Goal: Task Accomplishment & Management: Manage account settings

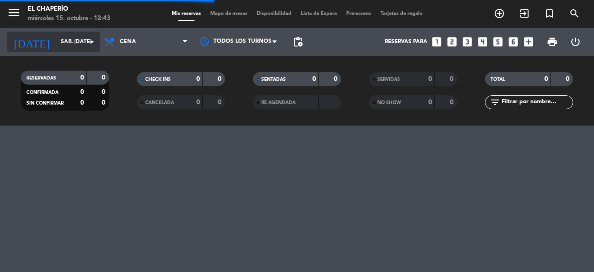
click at [76, 47] on input "sáb. [DATE]" at bounding box center [93, 42] width 74 height 16
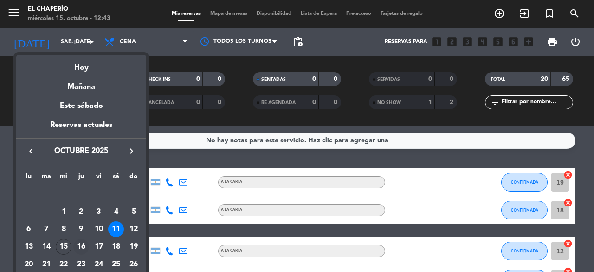
click at [81, 246] on div "16" at bounding box center [81, 247] width 16 height 16
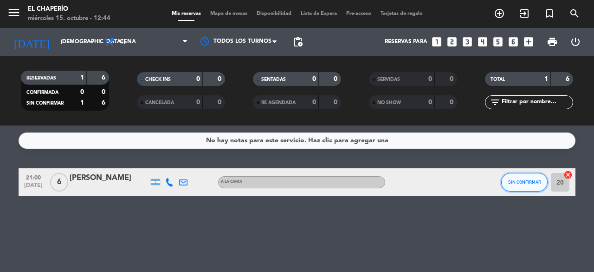
click at [521, 180] on span "SIN CONFIRMAR" at bounding box center [524, 181] width 33 height 5
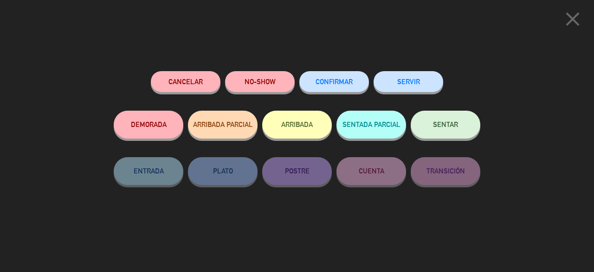
click at [350, 77] on button "CONFIRMAR" at bounding box center [334, 81] width 70 height 21
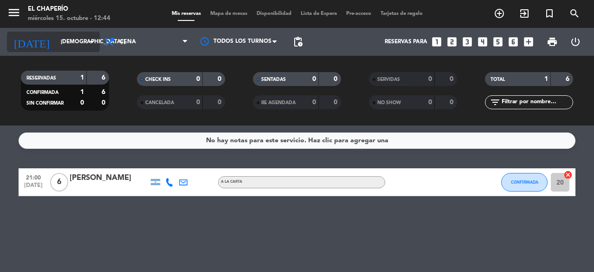
click at [71, 48] on input "[DEMOGRAPHIC_DATA] [DATE]" at bounding box center [93, 42] width 74 height 16
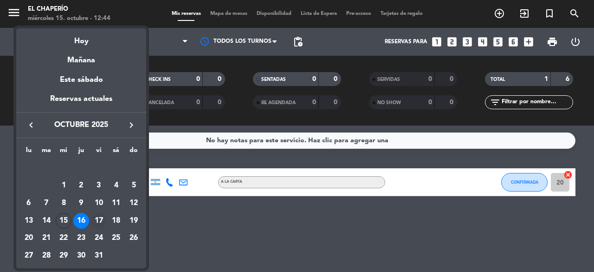
click at [99, 220] on div "17" at bounding box center [99, 221] width 16 height 16
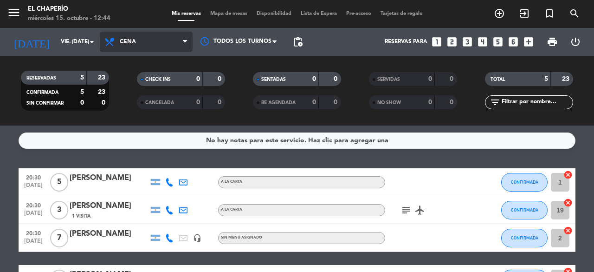
click at [161, 44] on span "Cena" at bounding box center [146, 42] width 93 height 20
click at [151, 86] on div "menu El Chaperío miércoles 15. octubre - 12:44 Mis reservas Mapa de mesas Dispo…" at bounding box center [297, 62] width 594 height 125
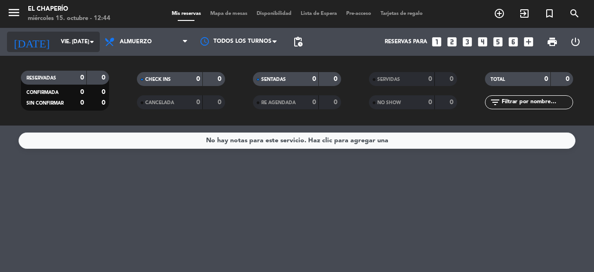
click at [82, 46] on input "vie. [DATE]" at bounding box center [93, 42] width 74 height 16
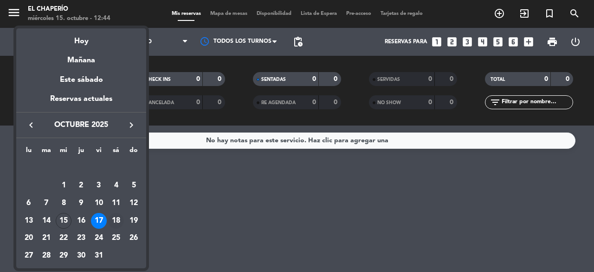
click at [116, 218] on div "18" at bounding box center [116, 221] width 16 height 16
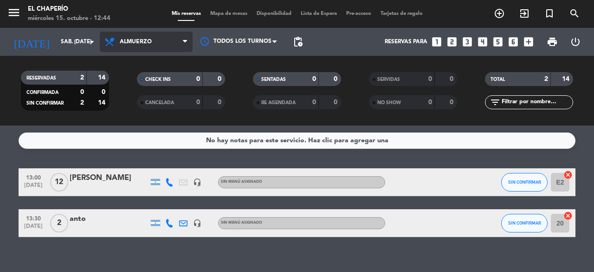
click at [151, 43] on span "Almuerzo" at bounding box center [146, 42] width 93 height 20
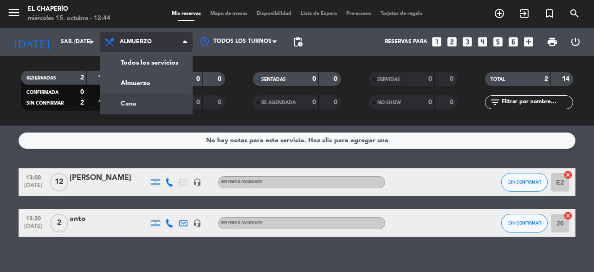
click at [143, 98] on div "menu El Chaperío miércoles 15. octubre - 12:44 Mis reservas Mapa de mesas Dispo…" at bounding box center [297, 62] width 594 height 125
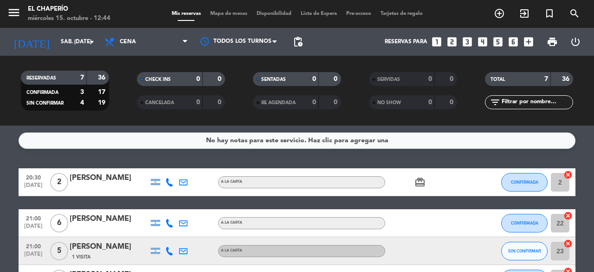
scroll to position [34, 0]
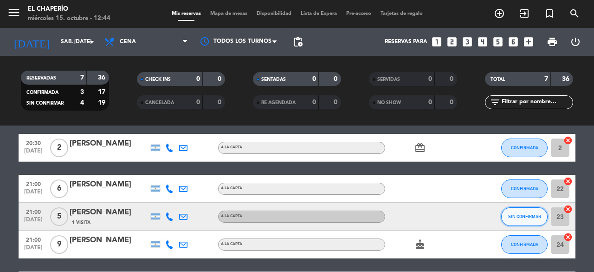
click at [516, 212] on button "SIN CONFIRMAR" at bounding box center [524, 216] width 46 height 19
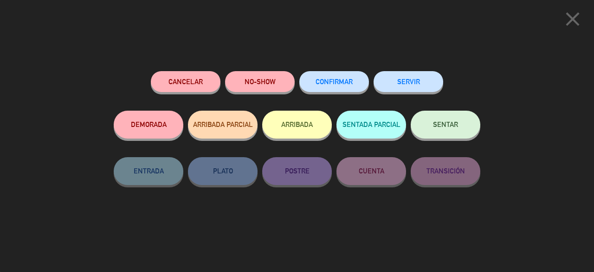
click at [341, 82] on span "CONFIRMAR" at bounding box center [334, 82] width 37 height 8
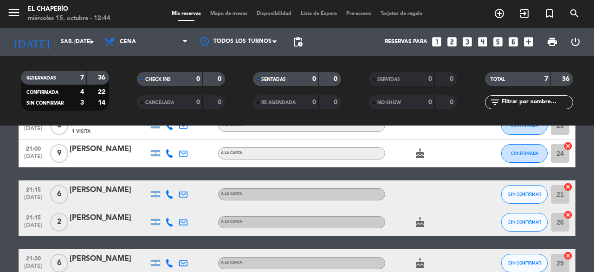
scroll to position [129, 0]
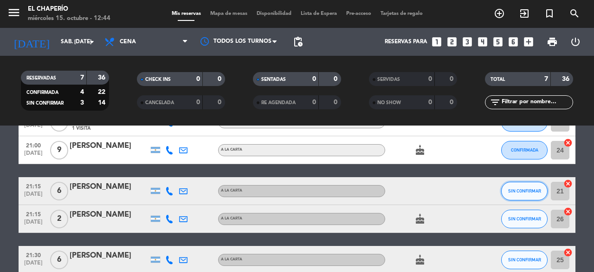
click at [509, 193] on span "SIN CONFIRMAR" at bounding box center [524, 190] width 33 height 5
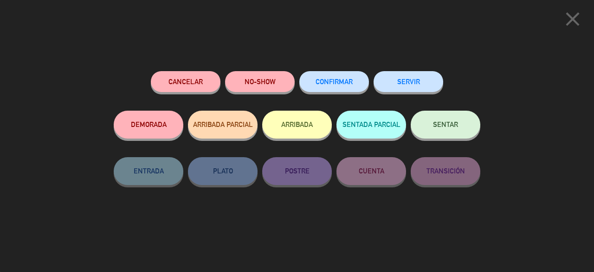
click at [318, 84] on span "CONFIRMAR" at bounding box center [334, 82] width 37 height 8
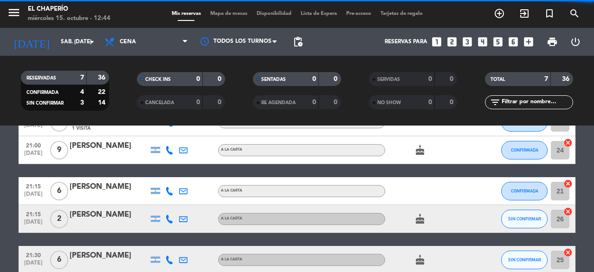
scroll to position [177, 0]
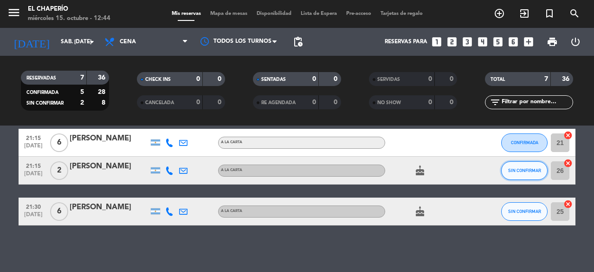
click at [513, 171] on span "SIN CONFIRMAR" at bounding box center [524, 170] width 33 height 5
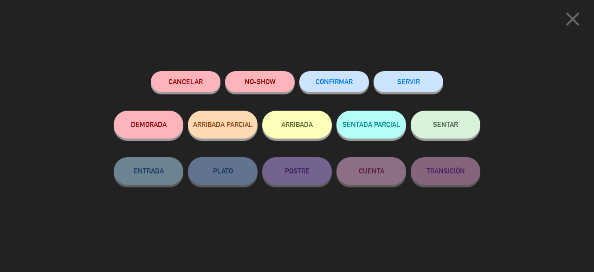
click at [351, 79] on span "CONFIRMAR" at bounding box center [334, 82] width 37 height 8
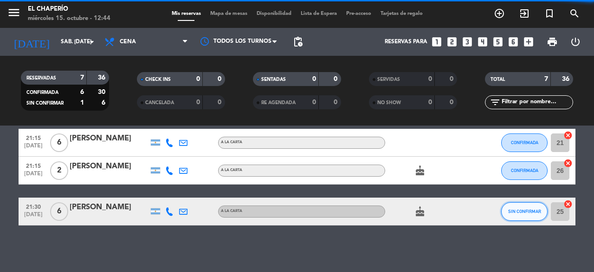
click at [530, 213] on span "SIN CONFIRMAR" at bounding box center [524, 210] width 33 height 5
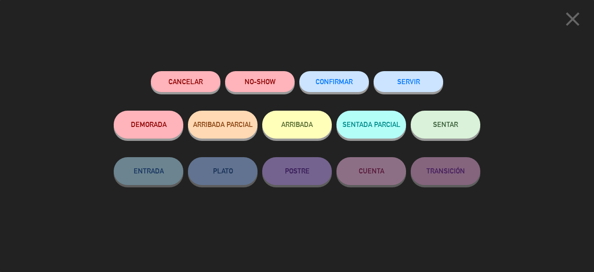
click at [343, 87] on button "CONFIRMAR" at bounding box center [334, 81] width 70 height 21
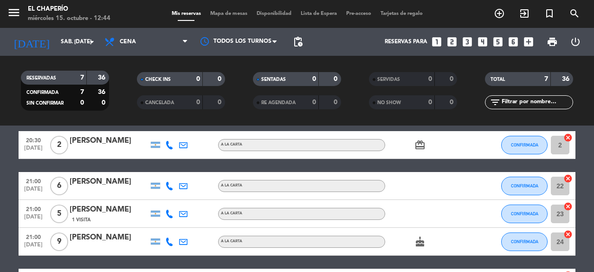
scroll to position [0, 0]
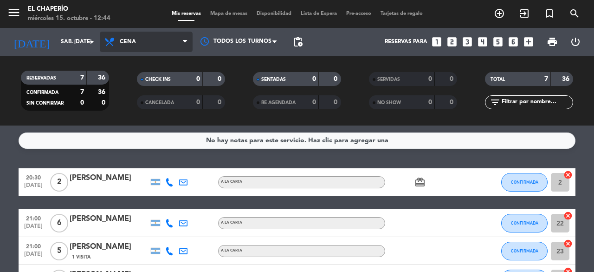
click at [133, 39] on span "Cena" at bounding box center [128, 42] width 16 height 6
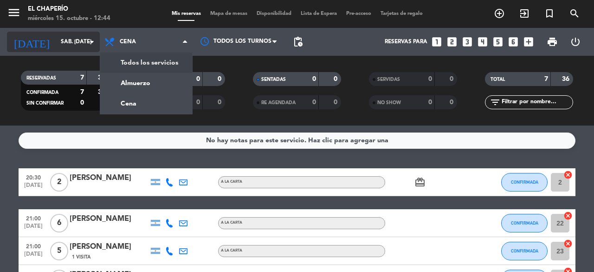
click at [87, 46] on icon "arrow_drop_down" at bounding box center [91, 41] width 11 height 11
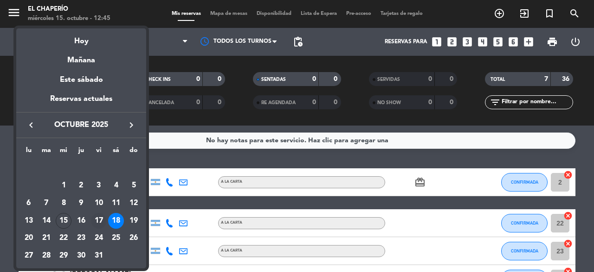
click at [99, 220] on div "17" at bounding box center [99, 221] width 16 height 16
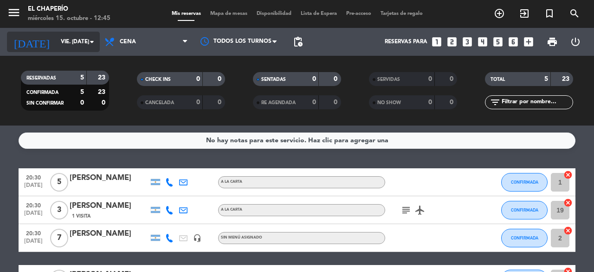
click at [74, 42] on input "vie. [DATE]" at bounding box center [93, 42] width 74 height 16
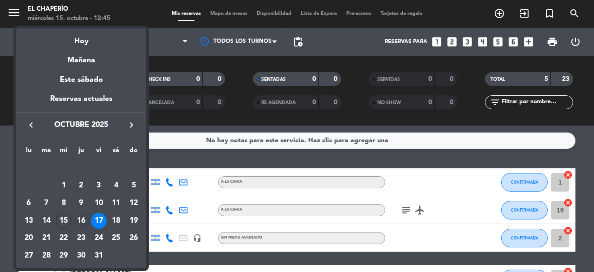
click at [76, 222] on div "16" at bounding box center [81, 221] width 16 height 16
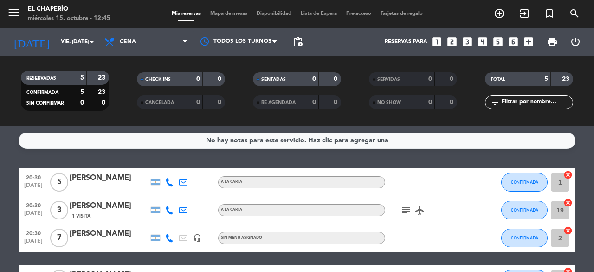
type input "[DEMOGRAPHIC_DATA] [DATE]"
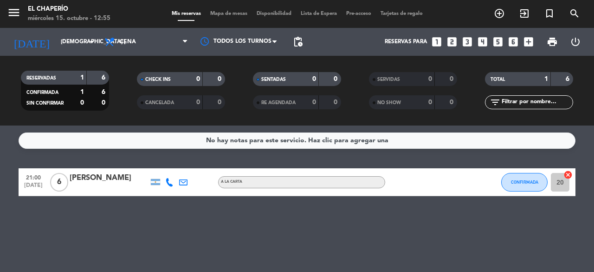
click at [575, 41] on icon "power_settings_new" at bounding box center [575, 41] width 11 height 11
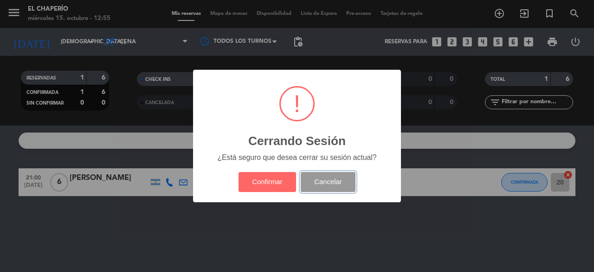
click at [311, 181] on button "Cancelar" at bounding box center [328, 182] width 55 height 20
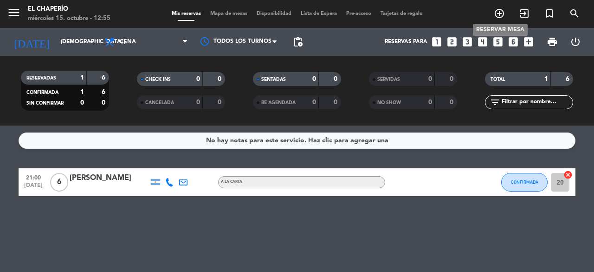
click at [497, 16] on icon "add_circle_outline" at bounding box center [499, 13] width 11 height 11
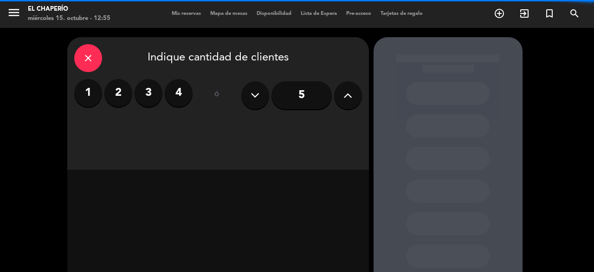
click at [177, 91] on label "4" at bounding box center [179, 93] width 28 height 28
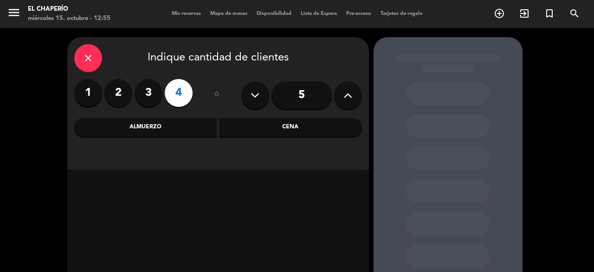
click at [245, 126] on div "Cena" at bounding box center [290, 127] width 143 height 19
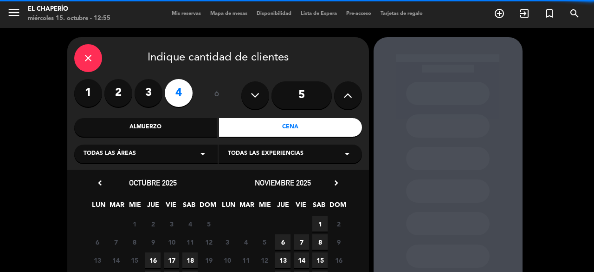
scroll to position [31, 0]
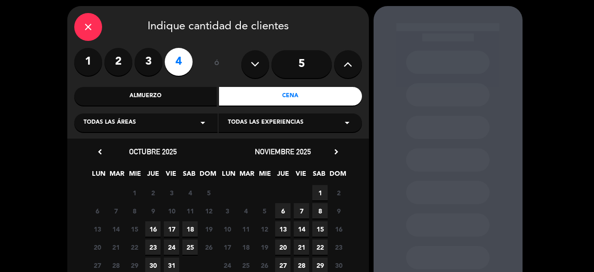
click at [153, 226] on span "16" at bounding box center [152, 228] width 15 height 15
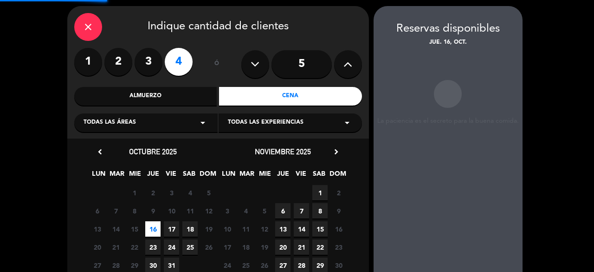
scroll to position [37, 0]
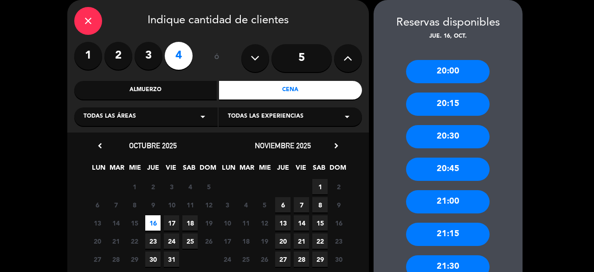
click at [464, 201] on div "21:00" at bounding box center [448, 201] width 84 height 23
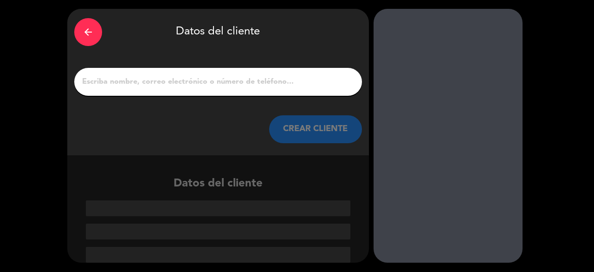
click at [251, 80] on input "1" at bounding box center [218, 81] width 274 height 13
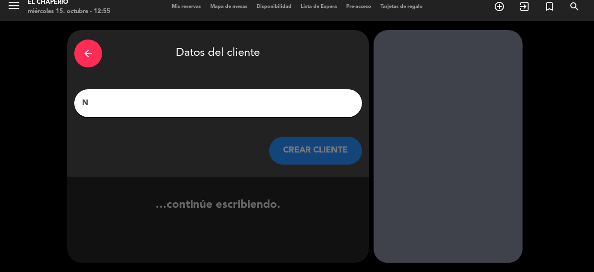
scroll to position [7, 0]
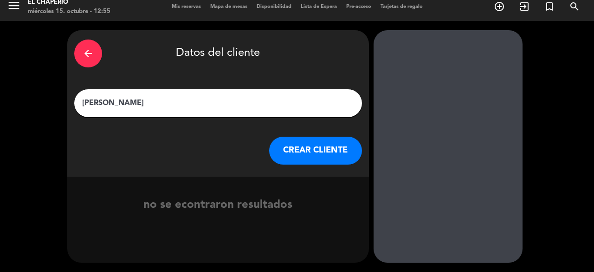
type input "[PERSON_NAME]"
click at [317, 145] on button "CREAR CLIENTE" at bounding box center [315, 150] width 93 height 28
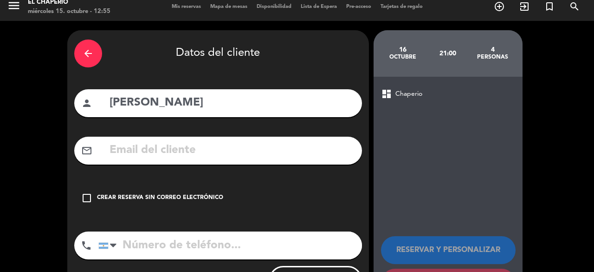
click at [194, 197] on div "Crear reserva sin correo electrónico" at bounding box center [160, 197] width 126 height 9
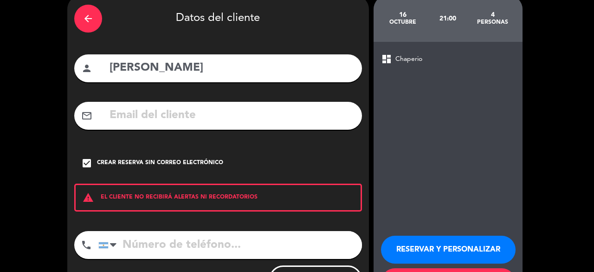
scroll to position [86, 0]
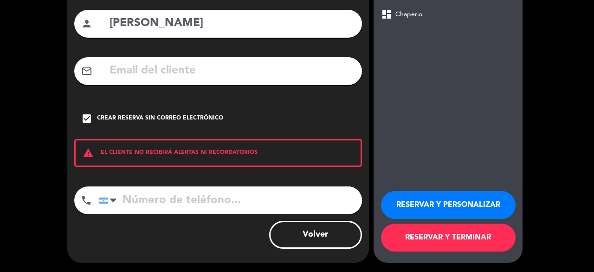
click at [184, 199] on input "tel" at bounding box center [230, 200] width 264 height 28
type input "2215250838"
click at [410, 246] on button "RESERVAR Y TERMINAR" at bounding box center [448, 237] width 135 height 28
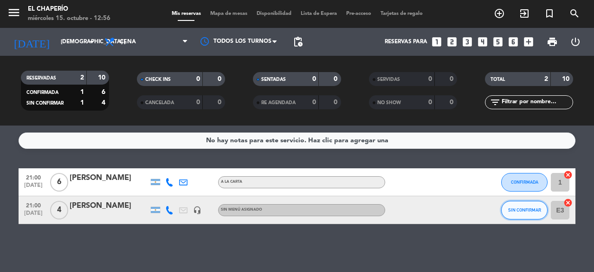
click at [525, 211] on span "SIN CONFIRMAR" at bounding box center [524, 209] width 33 height 5
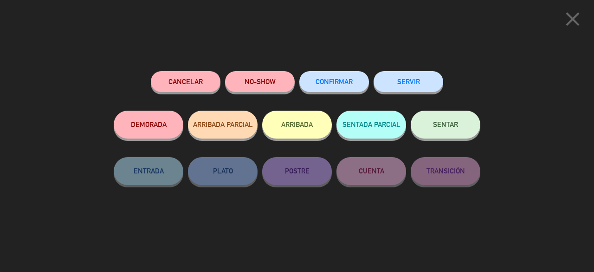
click at [347, 75] on button "CONFIRMAR" at bounding box center [334, 81] width 70 height 21
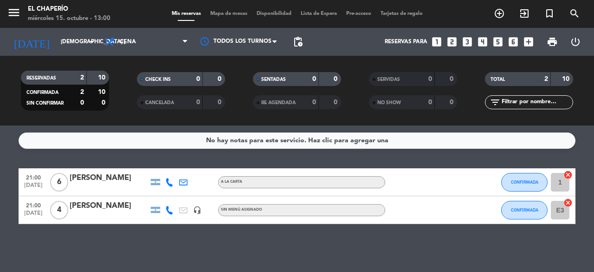
click at [116, 207] on div "[PERSON_NAME]" at bounding box center [109, 206] width 79 height 12
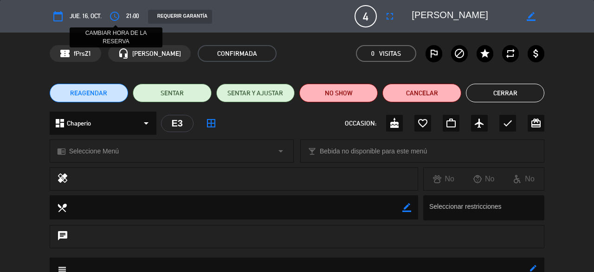
click at [118, 18] on icon "access_time" at bounding box center [114, 16] width 11 height 11
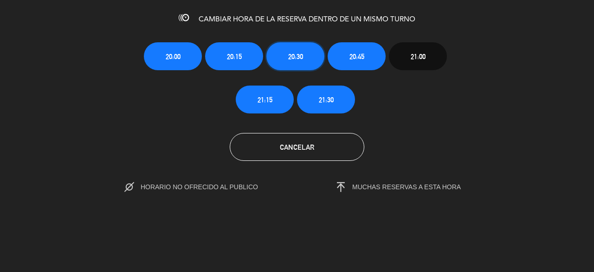
click at [297, 54] on span "20:30" at bounding box center [295, 56] width 15 height 11
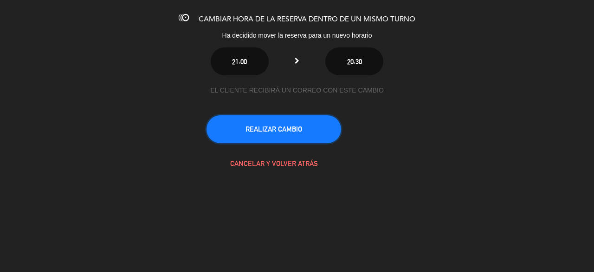
click at [306, 137] on button "REALIZAR CAMBIO" at bounding box center [274, 129] width 135 height 28
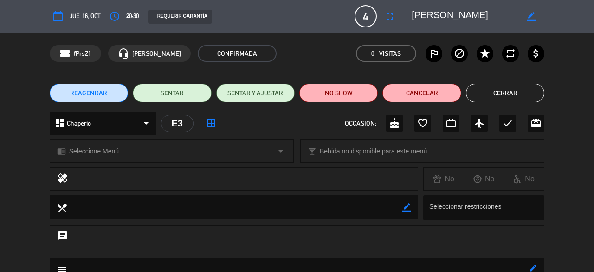
click at [529, 92] on button "Cerrar" at bounding box center [505, 93] width 78 height 19
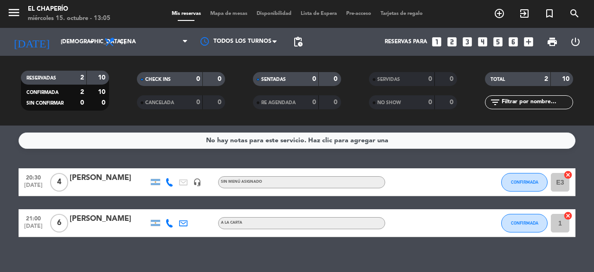
click at [323, 13] on span "Lista de Espera" at bounding box center [318, 13] width 45 height 5
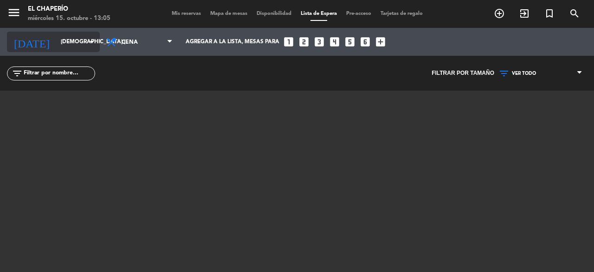
click at [68, 39] on input "[DEMOGRAPHIC_DATA] [DATE]" at bounding box center [93, 42] width 74 height 16
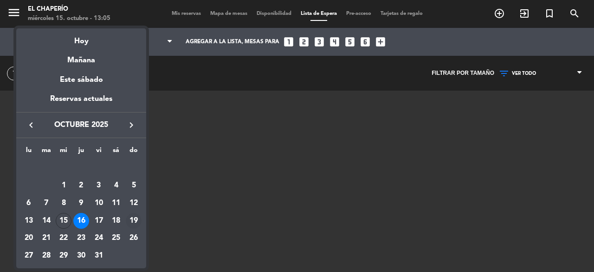
click at [133, 221] on div "19" at bounding box center [134, 221] width 16 height 16
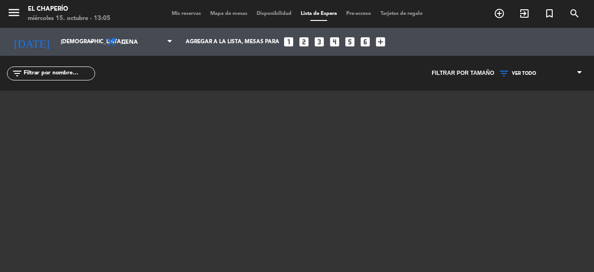
type input "dom. [DATE]"
click at [526, 72] on span "VER TODO" at bounding box center [524, 74] width 24 height 6
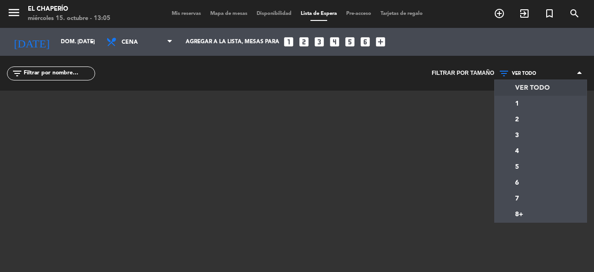
click at [353, 80] on div "Filtrar por tamaño VER TODO 1 2 3 4 5 6 7 8+ VER TODO VER TODO 1 2 3 4 5 6 7 8+" at bounding box center [445, 73] width 297 height 35
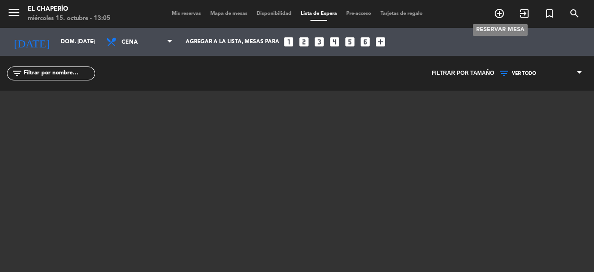
click at [502, 16] on icon "add_circle_outline" at bounding box center [499, 13] width 11 height 11
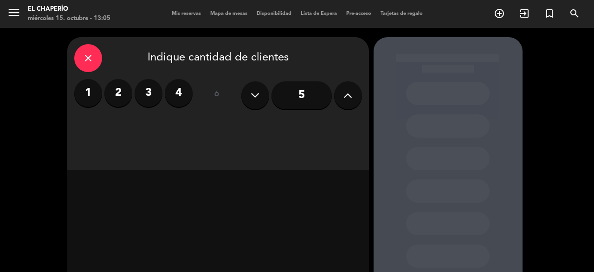
click at [350, 100] on icon at bounding box center [348, 95] width 9 height 14
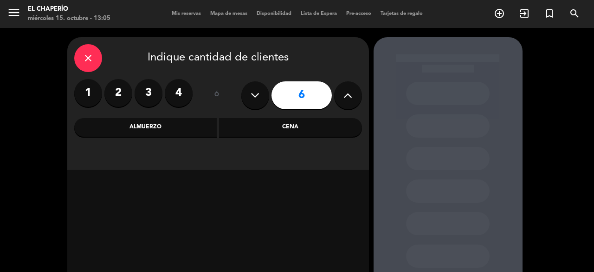
click at [195, 128] on div "Almuerzo" at bounding box center [145, 127] width 143 height 19
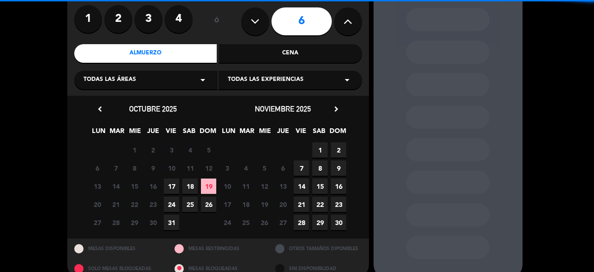
scroll to position [75, 0]
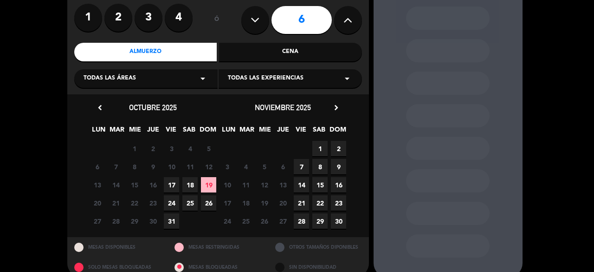
click at [209, 186] on span "19" at bounding box center [208, 184] width 15 height 15
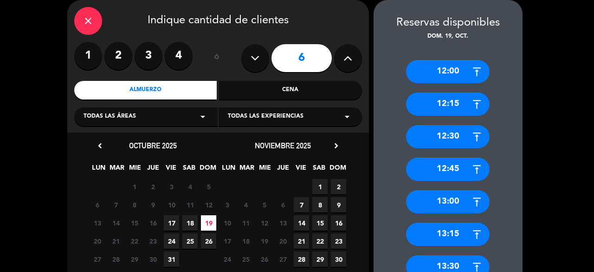
scroll to position [102, 0]
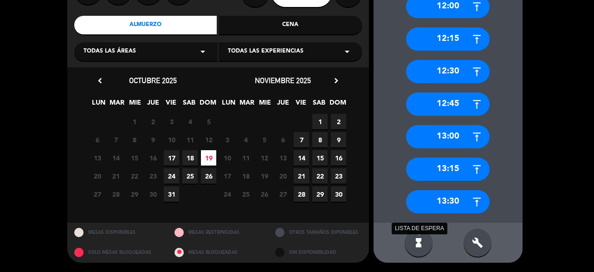
click at [423, 240] on icon "hourglass_full" at bounding box center [418, 242] width 11 height 11
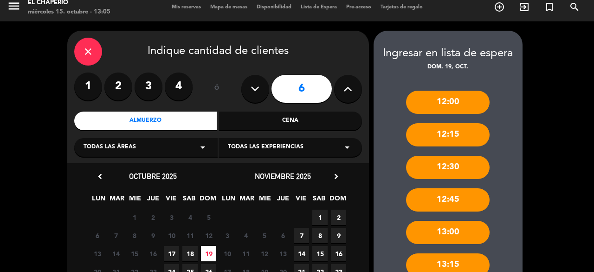
scroll to position [0, 0]
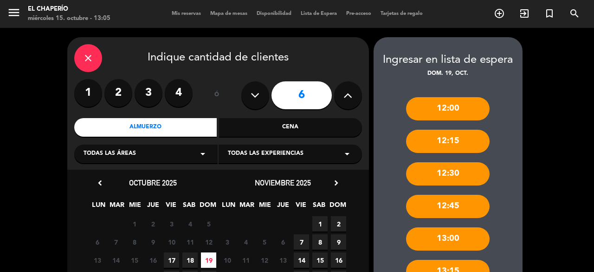
click at [177, 17] on div "Mis reservas Mapa de mesas Disponibilidad Lista de Espera Pre-acceso Tarjetas d…" at bounding box center [297, 14] width 260 height 8
click at [177, 14] on span "Mis reservas" at bounding box center [186, 13] width 39 height 5
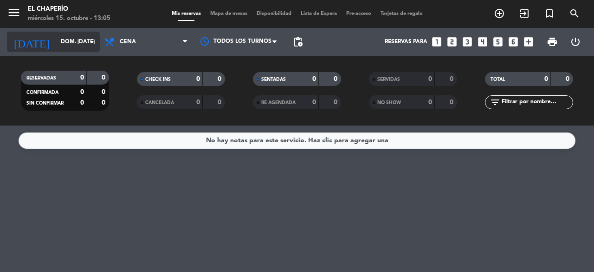
click at [66, 39] on input "dom. [DATE]" at bounding box center [93, 42] width 74 height 16
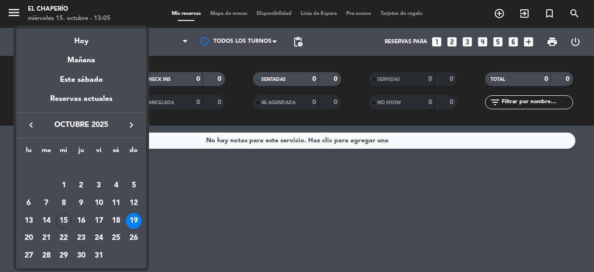
click at [193, 63] on div at bounding box center [297, 136] width 594 height 272
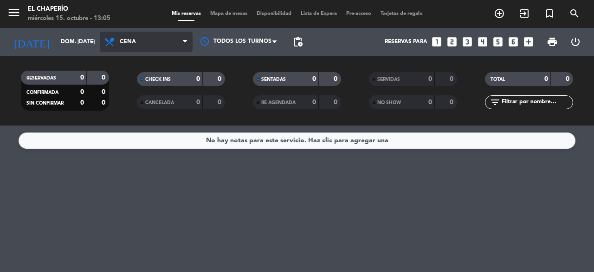
click at [169, 44] on span "Cena" at bounding box center [146, 42] width 93 height 20
click at [162, 87] on div "menu El Chaperío miércoles 15. octubre - 13:05 Mis reservas Mapa de mesas Dispo…" at bounding box center [297, 62] width 594 height 125
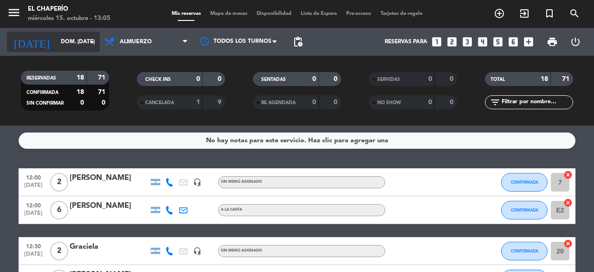
click at [68, 44] on input "dom. [DATE]" at bounding box center [93, 42] width 74 height 16
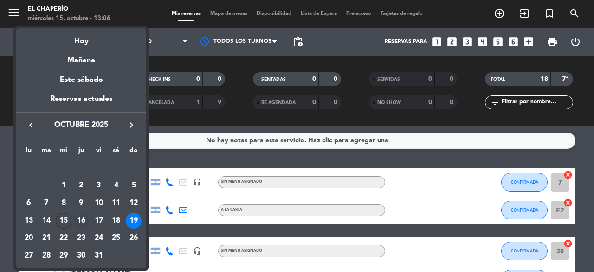
click at [78, 221] on div "16" at bounding box center [81, 221] width 16 height 16
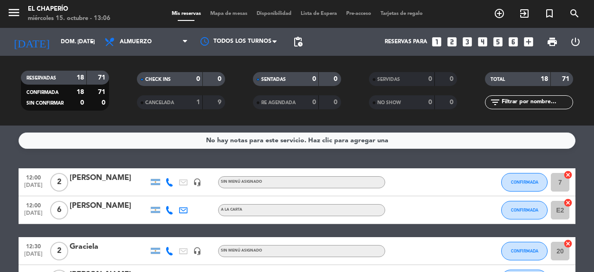
type input "[DEMOGRAPHIC_DATA] [DATE]"
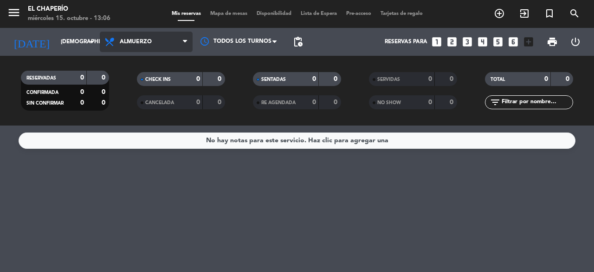
click at [130, 51] on span "Almuerzo" at bounding box center [146, 42] width 93 height 20
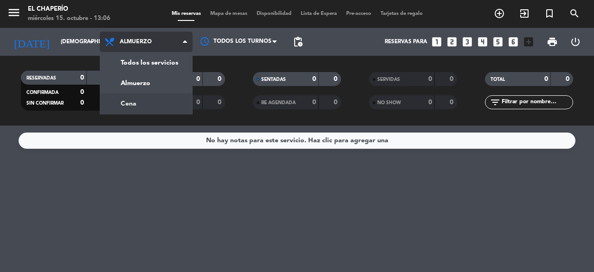
click at [134, 102] on div "menu El Chaperío miércoles 15. octubre - 13:06 Mis reservas Mapa de mesas Dispo…" at bounding box center [297, 62] width 594 height 125
